Goal: Task Accomplishment & Management: Complete application form

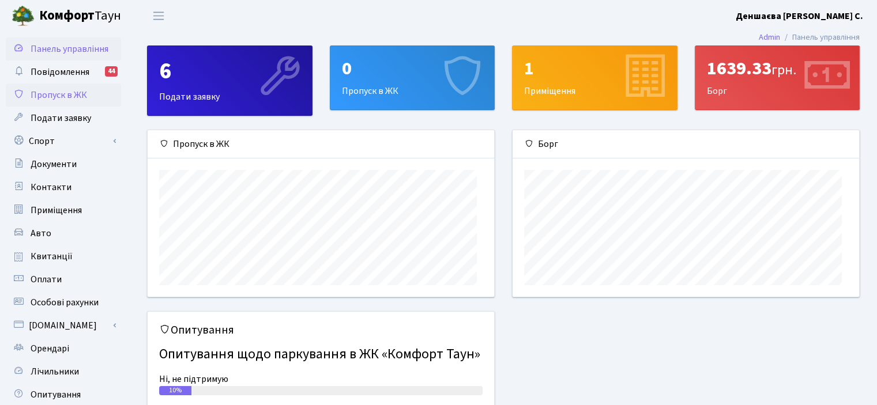
click at [74, 101] on span "Пропуск в ЖК" at bounding box center [59, 95] width 56 height 13
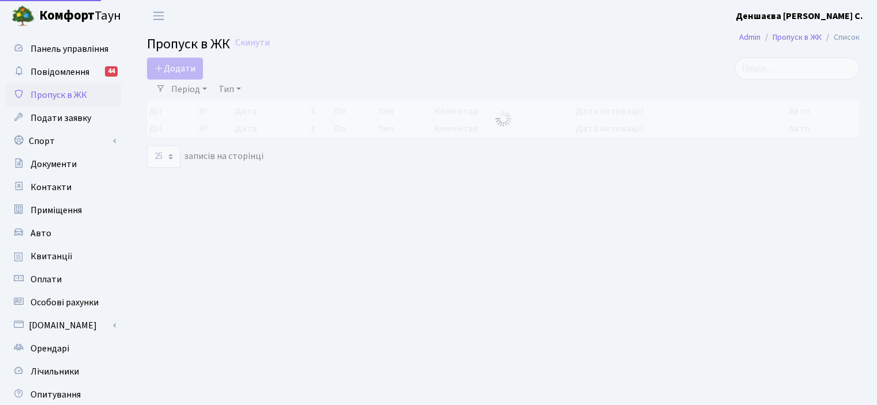
select select "25"
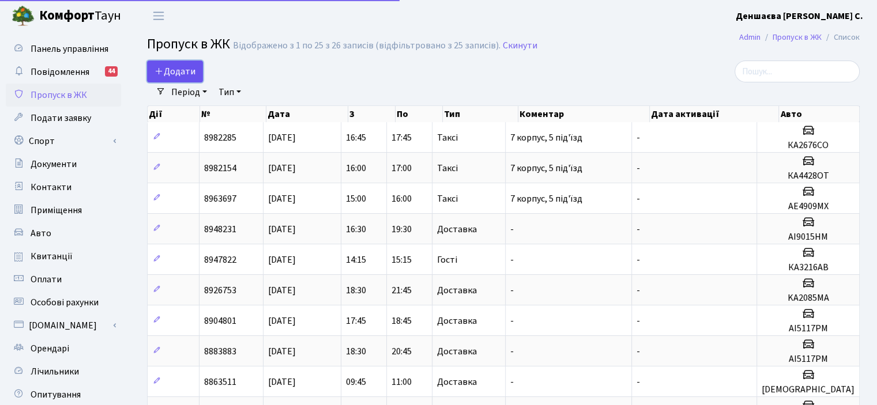
click at [182, 76] on span "Додати" at bounding box center [174, 71] width 41 height 13
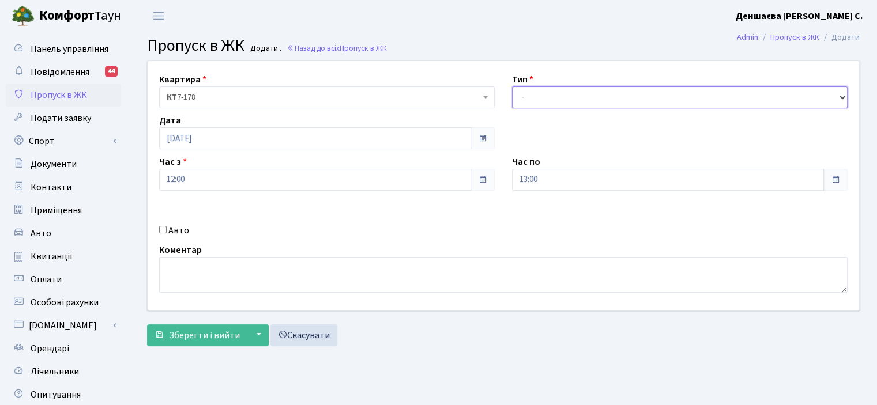
click at [523, 108] on select "- Доставка Таксі Гості Сервіс" at bounding box center [679, 97] width 335 height 22
select select "1"
click at [512, 99] on select "- Доставка Таксі Гості Сервіс" at bounding box center [679, 97] width 335 height 22
click at [174, 237] on label "Авто" at bounding box center [178, 231] width 21 height 14
click at [167, 233] on input "Авто" at bounding box center [162, 229] width 7 height 7
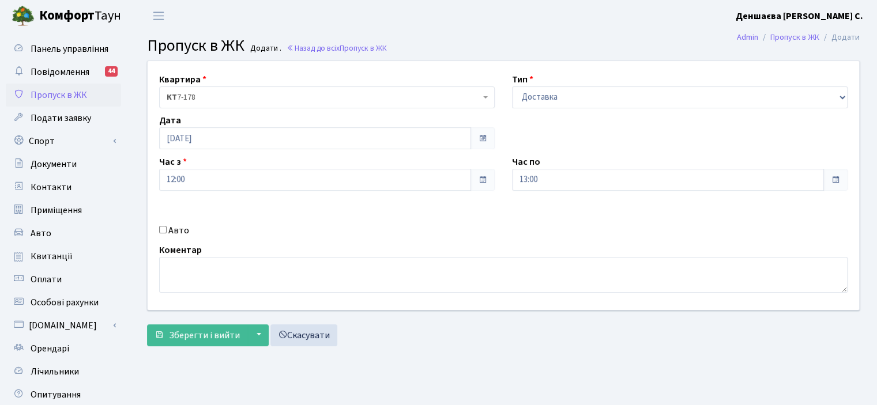
checkbox input "true"
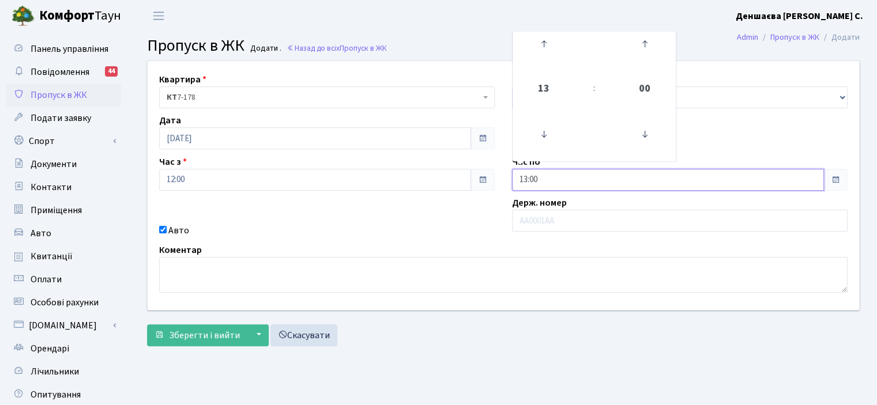
click at [537, 191] on input "13:00" at bounding box center [668, 180] width 312 height 22
click at [558, 150] on icon at bounding box center [543, 134] width 31 height 31
click at [548, 59] on icon at bounding box center [543, 43] width 31 height 31
click at [549, 59] on icon at bounding box center [543, 43] width 31 height 31
type input "14:00"
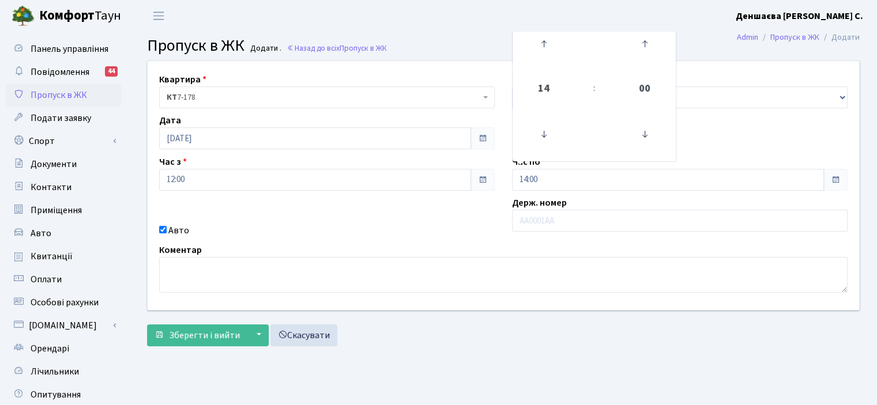
click at [414, 293] on div "Коментар" at bounding box center [503, 268] width 706 height 50
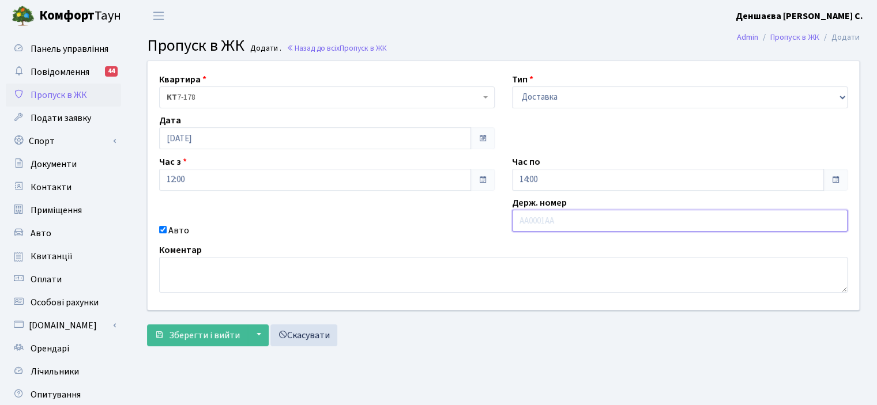
click at [546, 232] on input "text" at bounding box center [679, 221] width 335 height 22
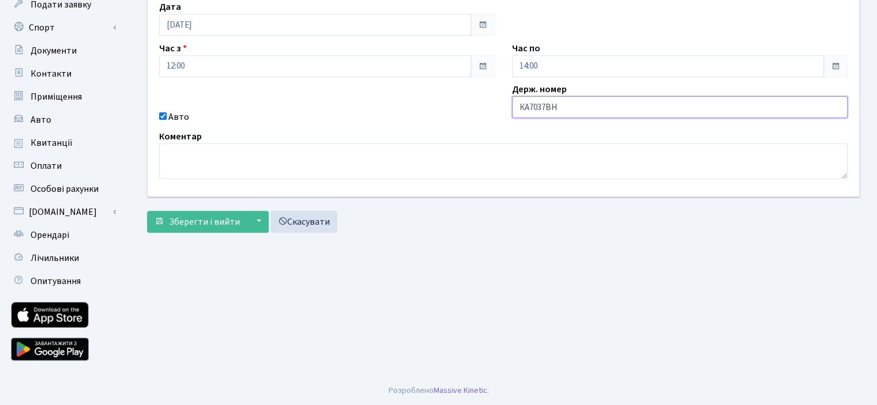
scroll to position [173, 0]
type input "КА7037ВН"
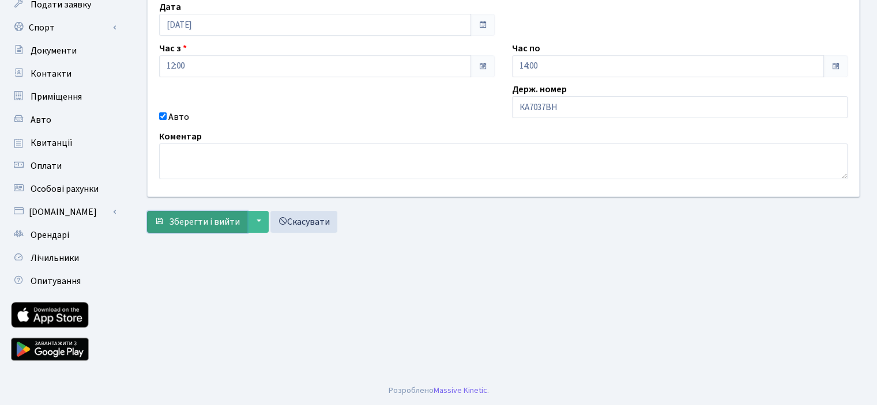
click at [202, 228] on span "Зберегти і вийти" at bounding box center [204, 222] width 71 height 13
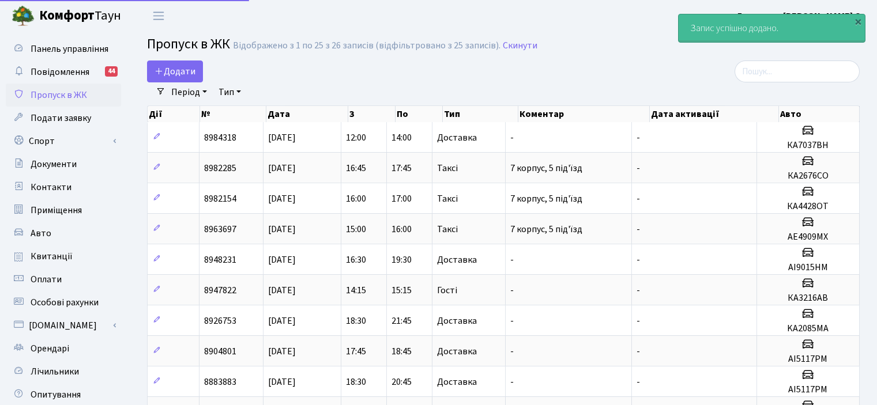
select select "25"
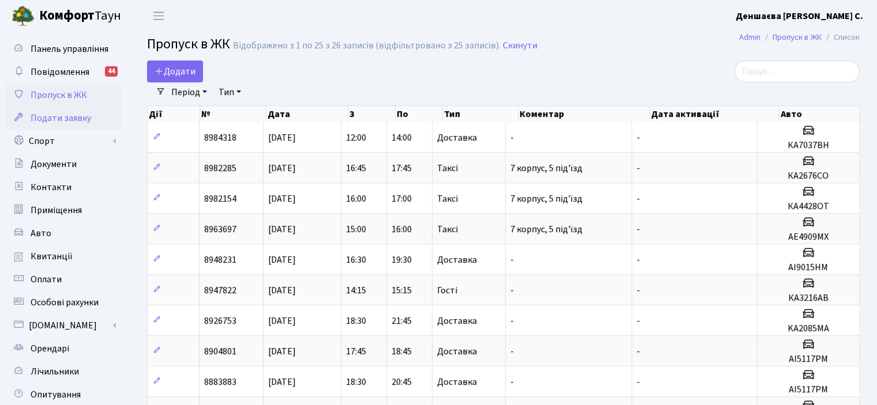
click at [91, 125] on span "Подати заявку" at bounding box center [61, 118] width 61 height 13
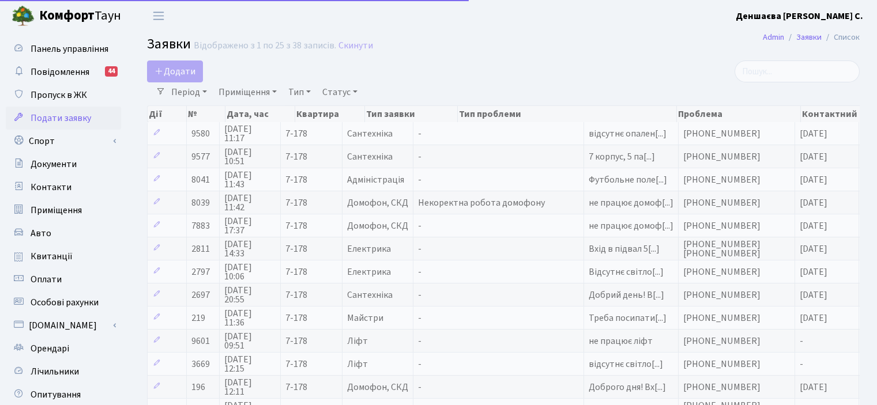
select select "25"
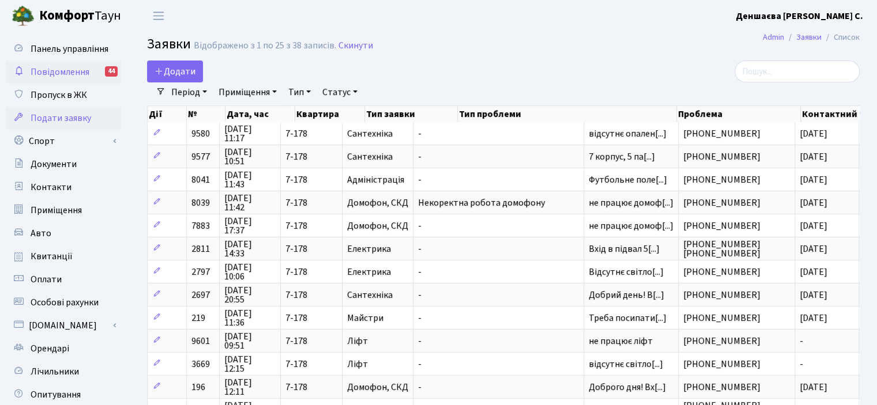
click at [76, 78] on span "Повідомлення" at bounding box center [60, 72] width 59 height 13
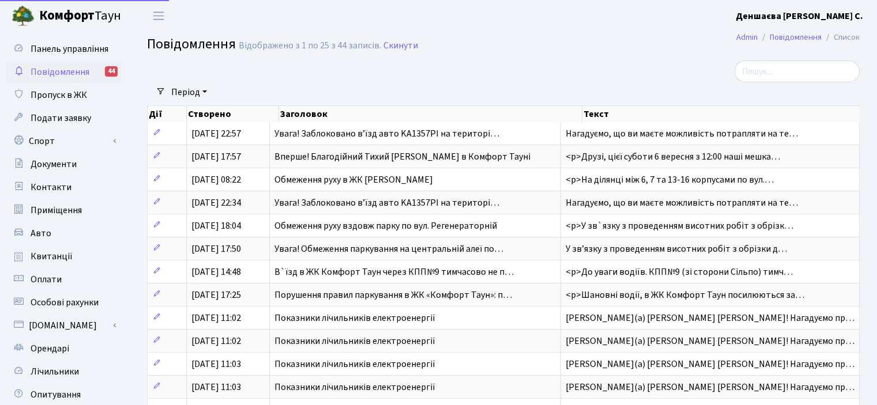
select select "25"
click at [75, 101] on span "Пропуск в ЖК" at bounding box center [59, 95] width 56 height 13
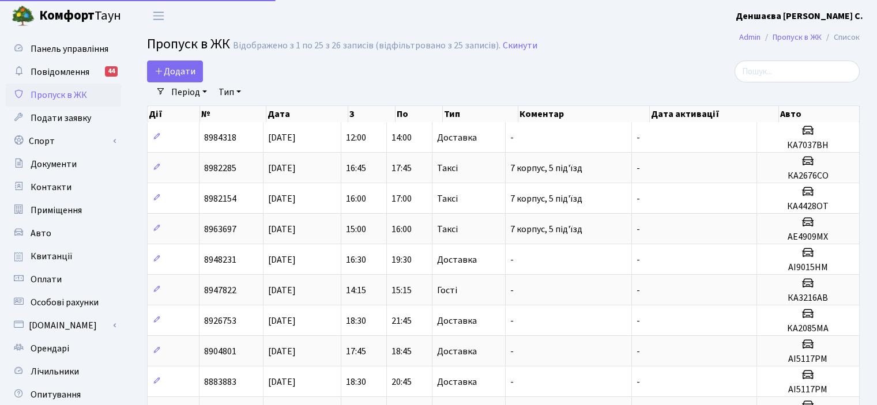
select select "25"
